Goal: Transaction & Acquisition: Purchase product/service

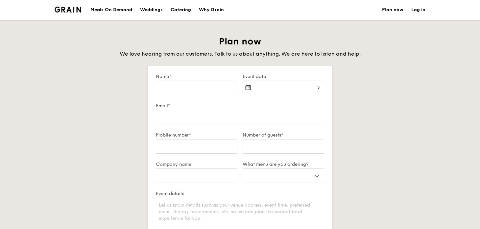
select select
click at [172, 9] on div "Catering" at bounding box center [181, 10] width 20 height 20
select select
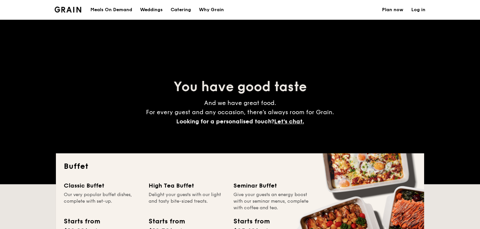
scroll to position [395, 0]
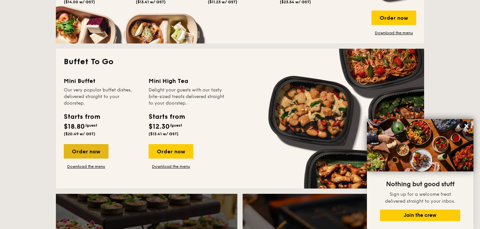
click at [80, 149] on div "Order now" at bounding box center [86, 151] width 45 height 14
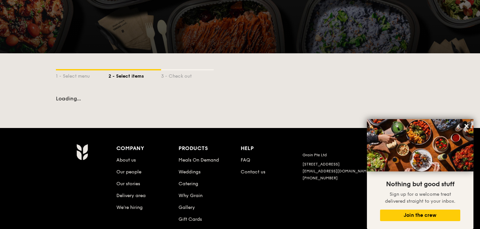
scroll to position [99, 0]
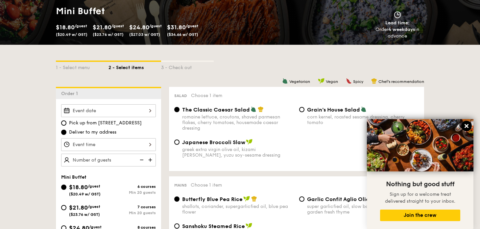
click at [467, 126] on icon at bounding box center [467, 126] width 4 height 4
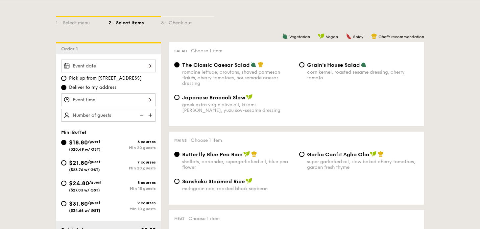
scroll to position [164, 0]
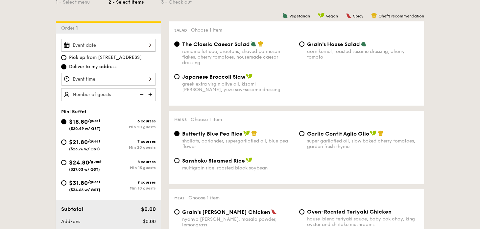
click at [78, 181] on span "$31.80" at bounding box center [78, 182] width 19 height 7
click at [66, 181] on input "$31.80 /guest ($34.66 w/ GST) 9 courses Min 10 guests" at bounding box center [63, 182] width 5 height 5
radio input "true"
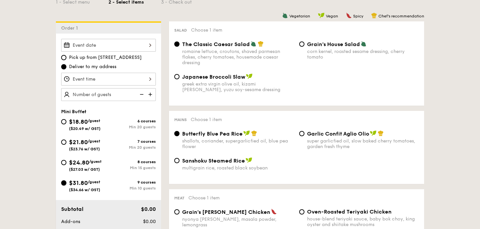
radio input "false"
radio input "true"
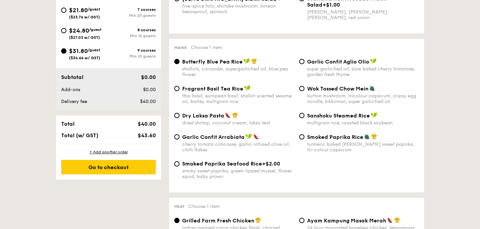
scroll to position [263, 0]
